Goal: Task Accomplishment & Management: Complete application form

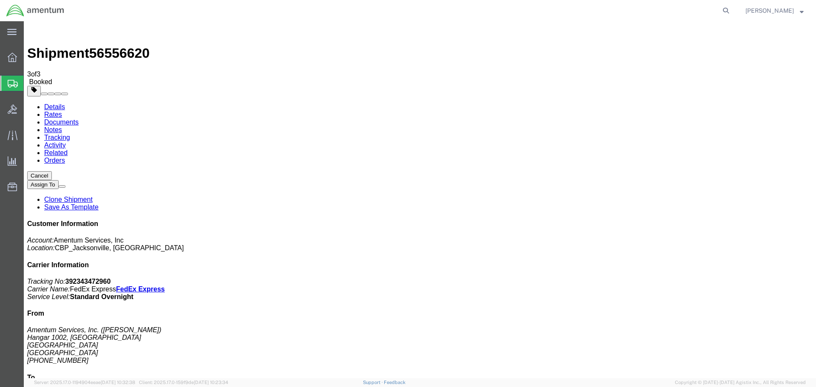
click at [0, 0] on span "Create Shipment" at bounding box center [0, 0] width 0 height 0
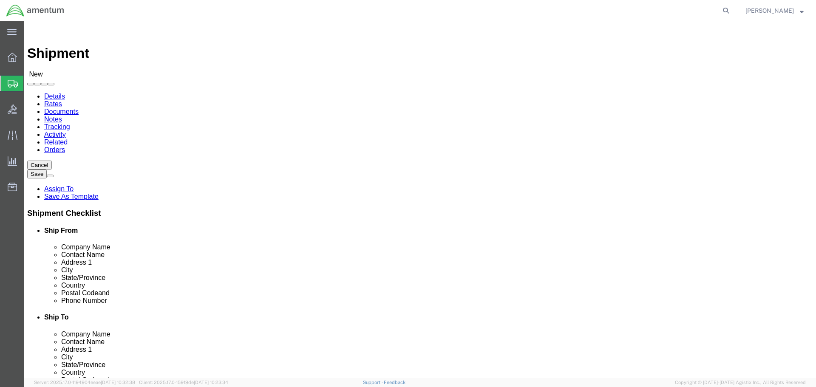
type input "EJA"
select select "49930"
select select "FL"
click div "Location [GEOGRAPHIC_DATA], [GEOGRAPHIC_DATA] Select My Profile Location [PHONE…"
click input "text"
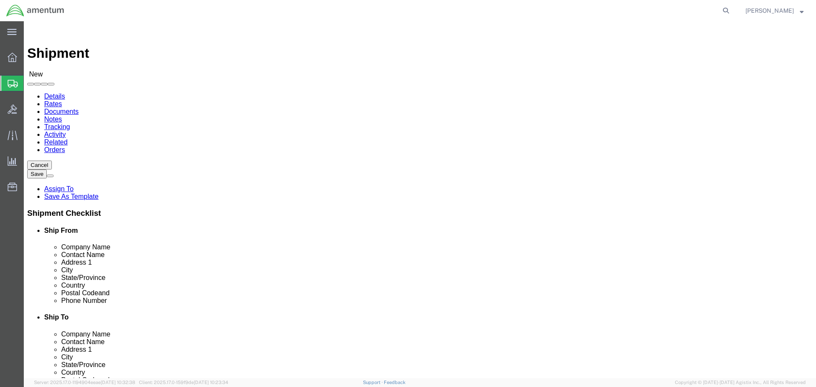
type input "[PERSON_NAME]"
click input "text"
type input "CON"
click p "- CONTINENTAL TESTING - (ATTN: CALIBRATIONS) [STREET_ADDRESS]"
select select "OH"
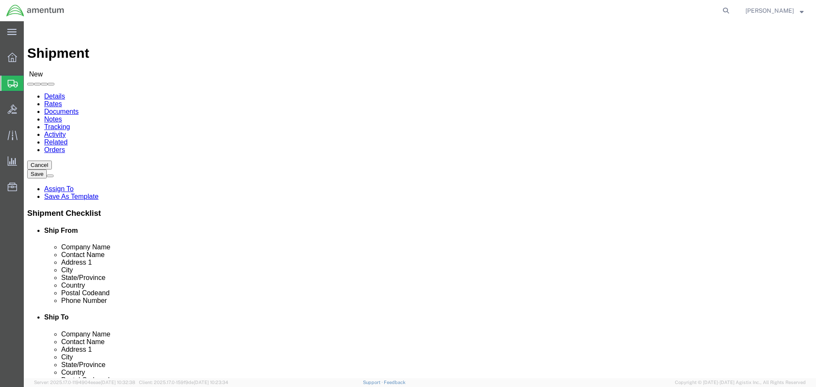
type input "CONT"
click p "- Continental Testing - ([PERSON_NAME]) [STREET_ADDRESS]"
select select "OH"
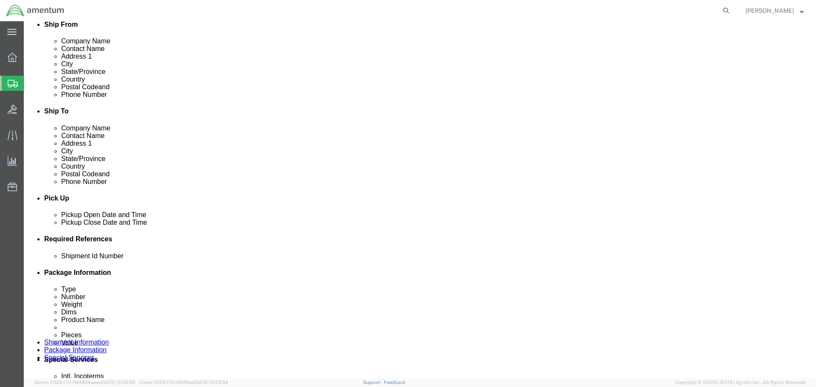
scroll to position [213, 0]
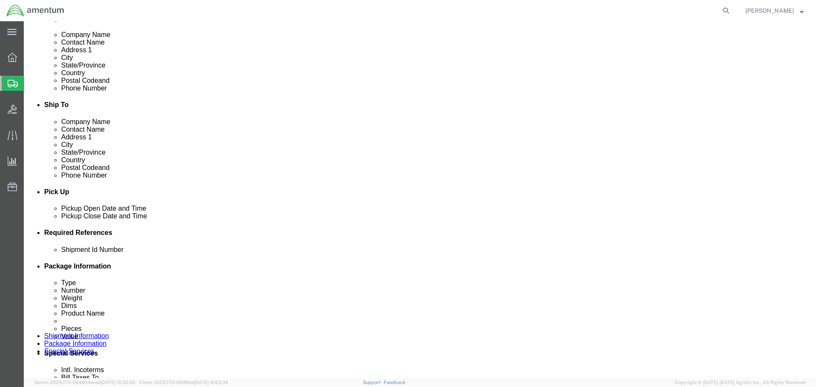
type input "Continental Testing"
click div "[DATE] 6:00 PM"
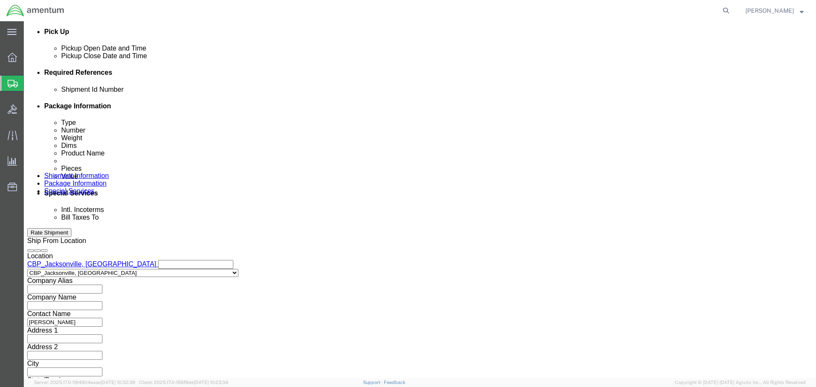
click input "6:00 PM"
type input "8:00 AM"
click button "Apply"
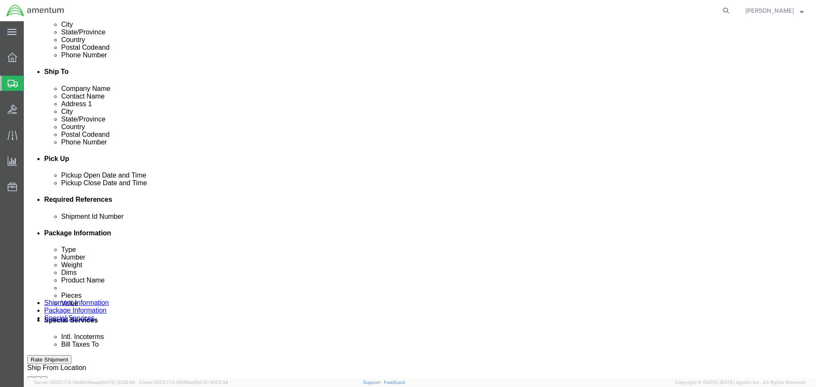
scroll to position [245, 0]
click div "[DATE] 9:00 AM"
type input "3:00 PM"
click button "Apply"
click button "Add reference"
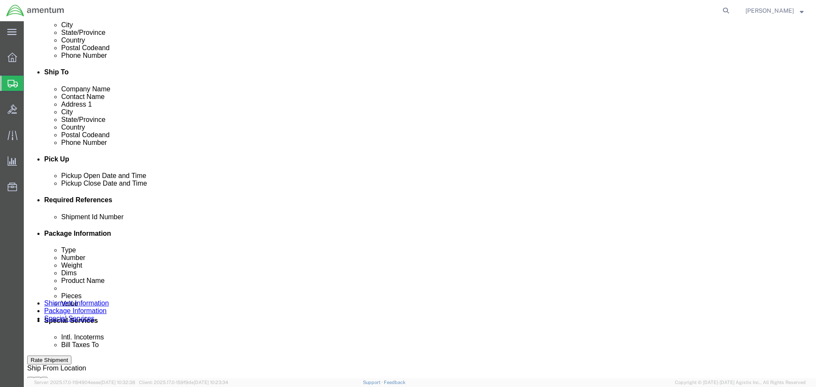
click button "Add reference"
click input "text"
paste input "6118.03.03.2219.000.EJA.0000"
type input "6118.03.03.2219.000.EJA.0000"
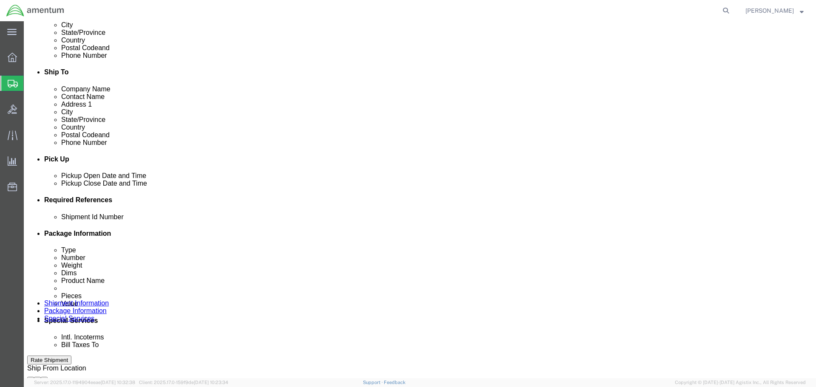
scroll to position [0, 0]
click select "Select Account Type Activity ID Airline Appointment Number ASN Batch Request # …"
select select "CUSTREF"
click select "Select Account Type Activity ID Airline Appointment Number ASN Batch Request # …"
click input "text"
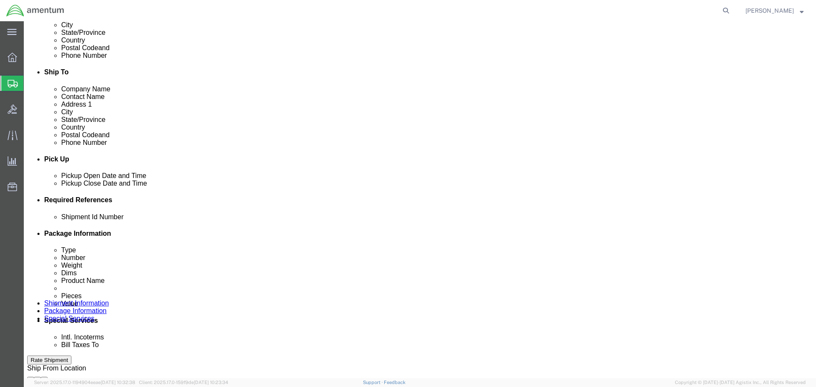
type input "TQ WRENCH"
click select "Select Account Type Activity ID Airline Appointment Number ASN Batch Request # …"
select select "DEPT"
click select "Select Account Type Activity ID Airline Appointment Number ASN Batch Request # …"
click input "text"
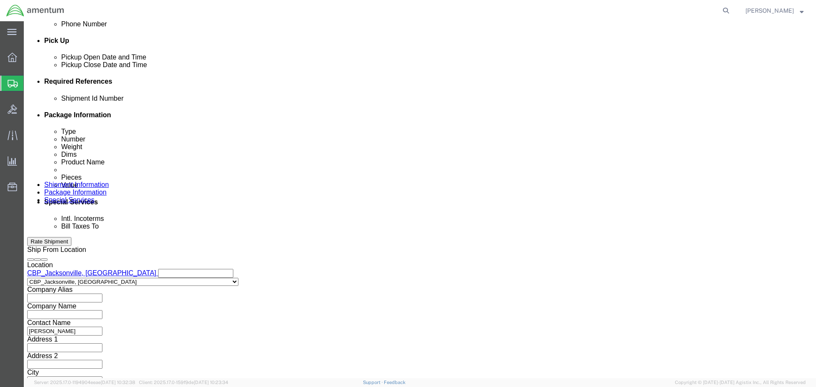
scroll to position [373, 0]
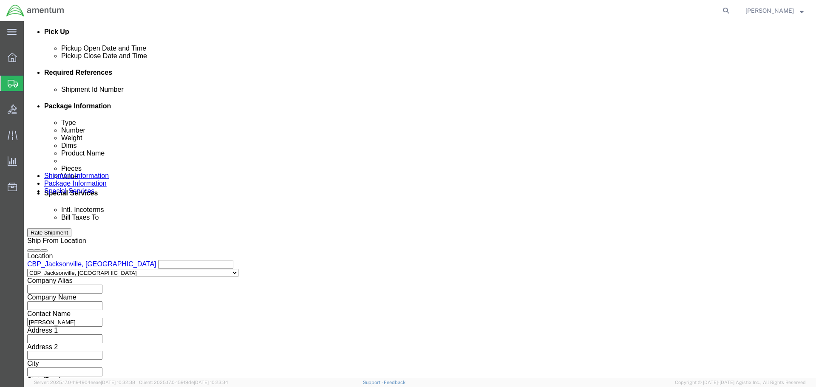
type input "CBP"
click button "Continue"
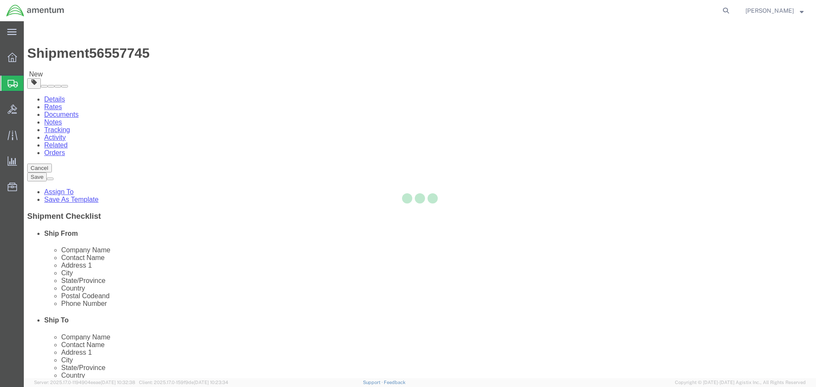
select select "CBOX"
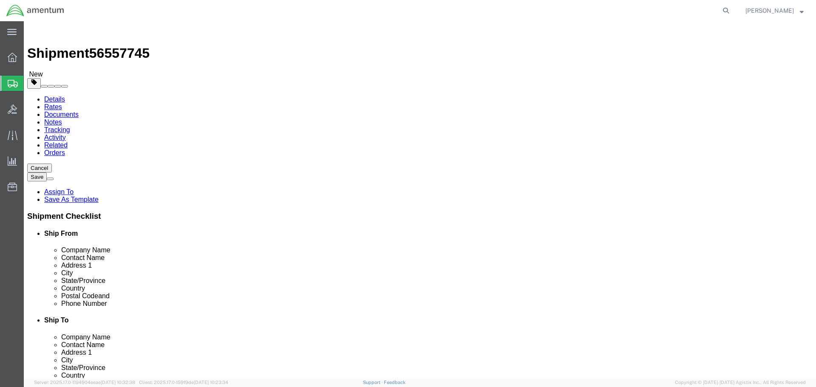
click input "text"
type input "12"
type input "9"
type input "6"
click input "0.00"
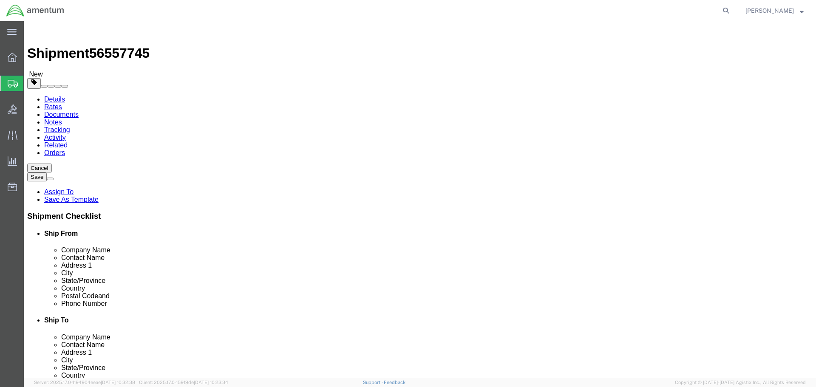
type input "3.00"
click link "Add Content"
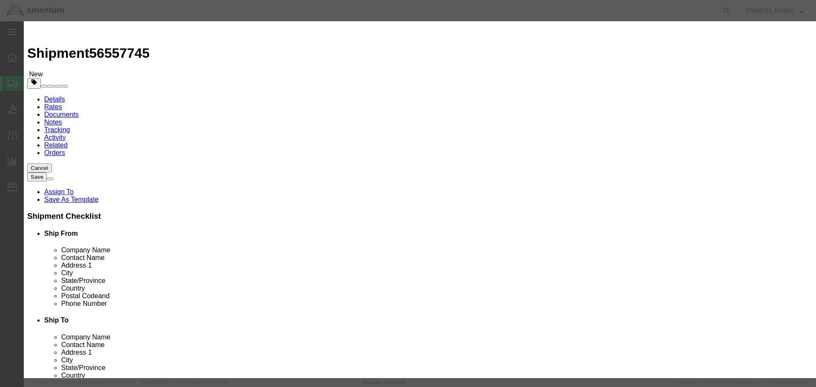
click input "text"
type input "TQ WRENCH"
click div "Commodity library"
drag, startPoint x: 245, startPoint y: 85, endPoint x: 239, endPoint y: 85, distance: 6.0
click div "Pieces 0 Select Bag Barrels 100Board Feet Bottle Box Blister Pack Carats Can Ca…"
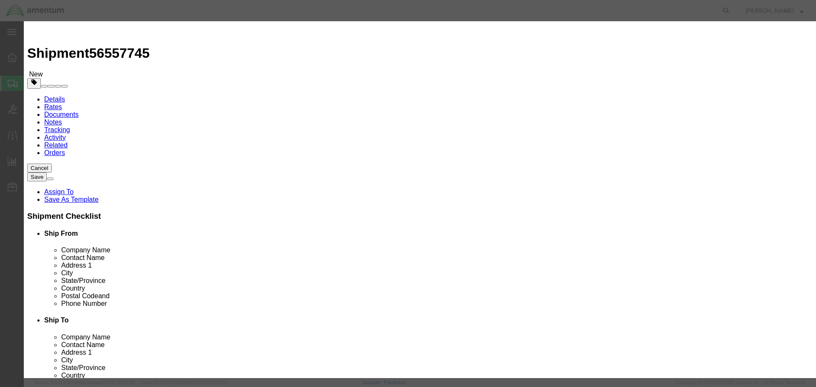
type input "1"
click input "text"
type input "500.00"
click textarea
click input "checkbox"
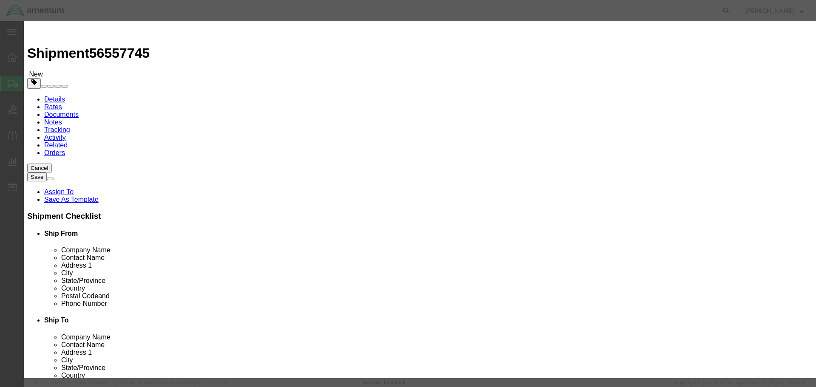
checkbox input "true"
click button "Save & Close"
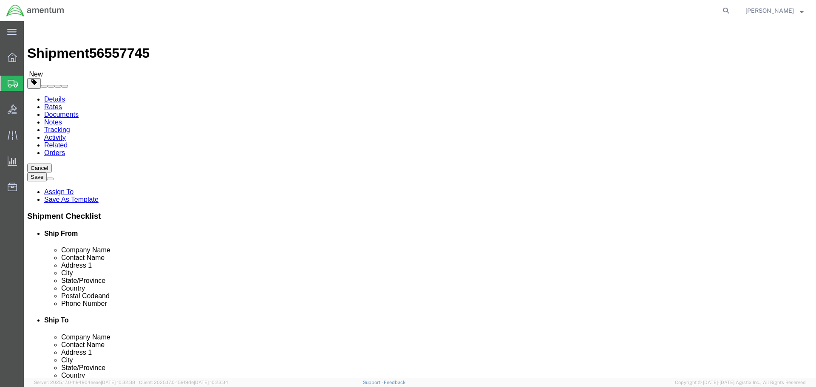
click button "Continue"
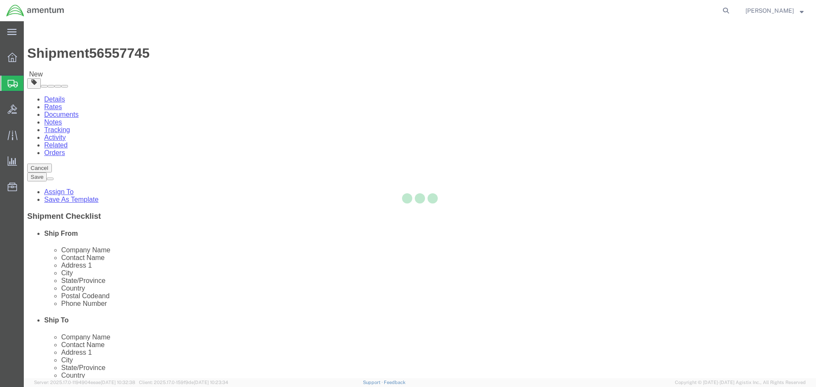
select select
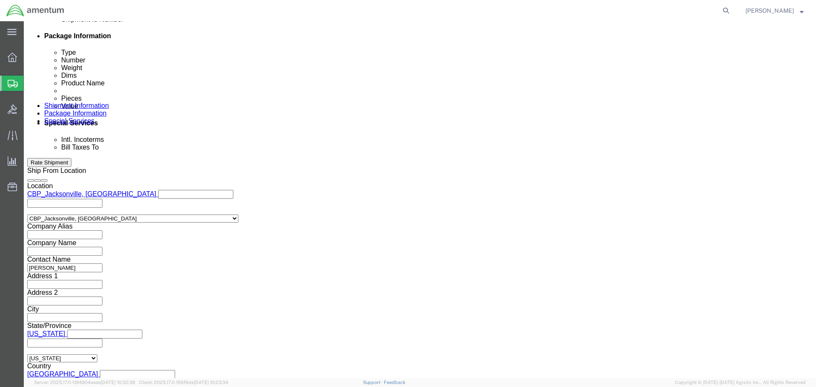
scroll to position [468, 0]
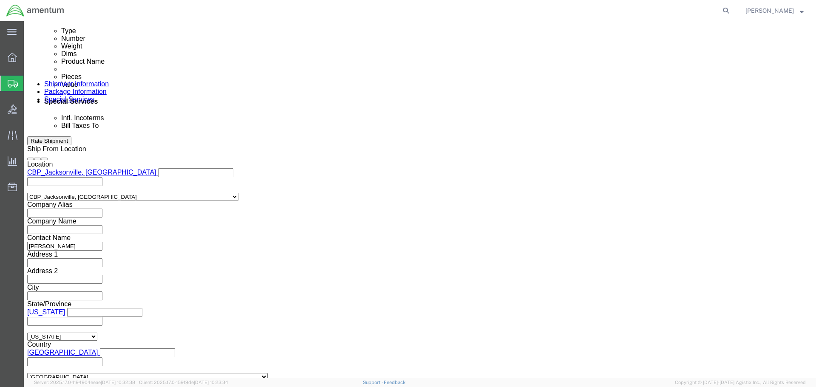
click input "text"
type input "500.00"
click textarea
click button "Rate Shipment"
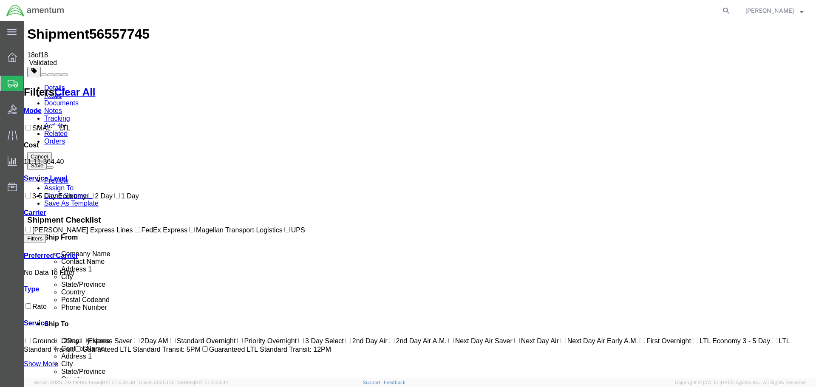
scroll to position [19, 0]
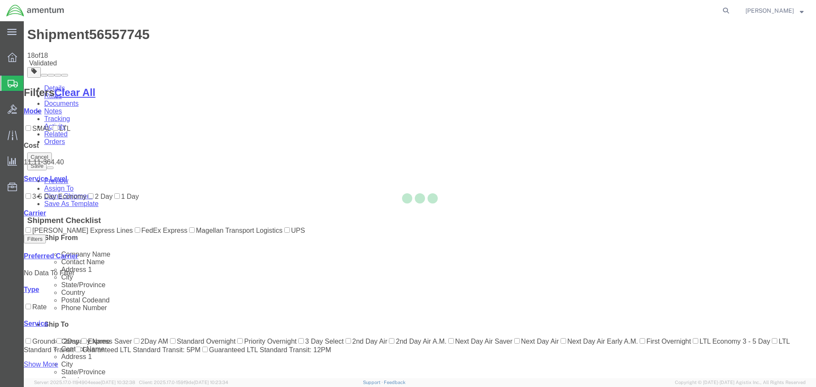
scroll to position [0, 0]
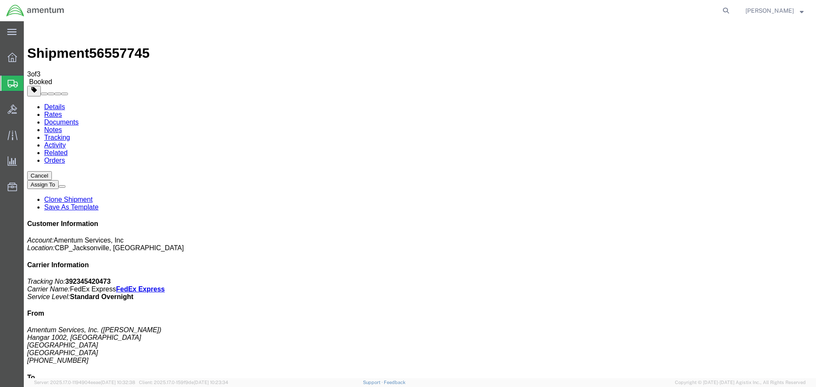
drag, startPoint x: 91, startPoint y: 150, endPoint x: 445, endPoint y: 254, distance: 370.0
